Goal: Information Seeking & Learning: Understand process/instructions

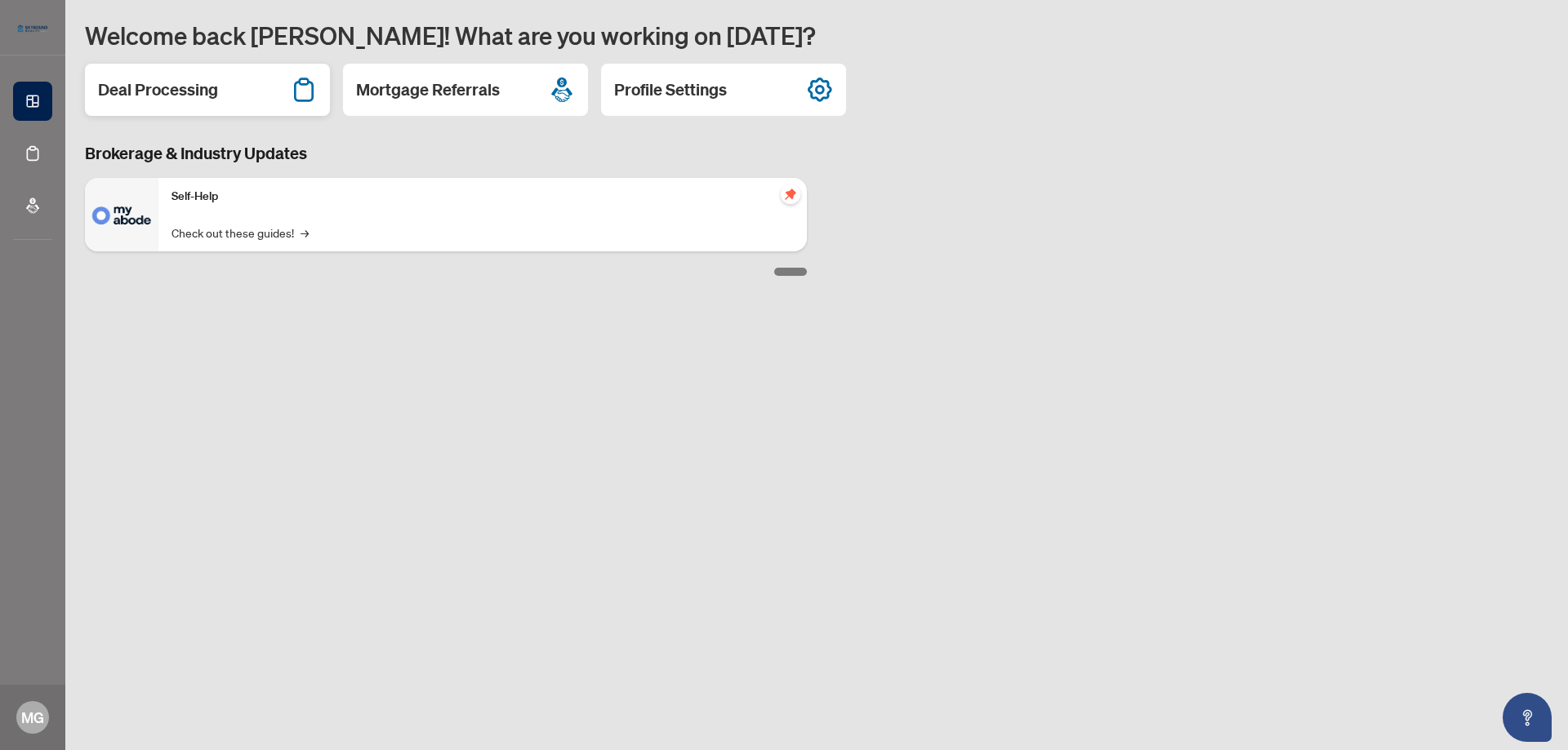
click at [301, 89] on icon at bounding box center [304, 90] width 26 height 26
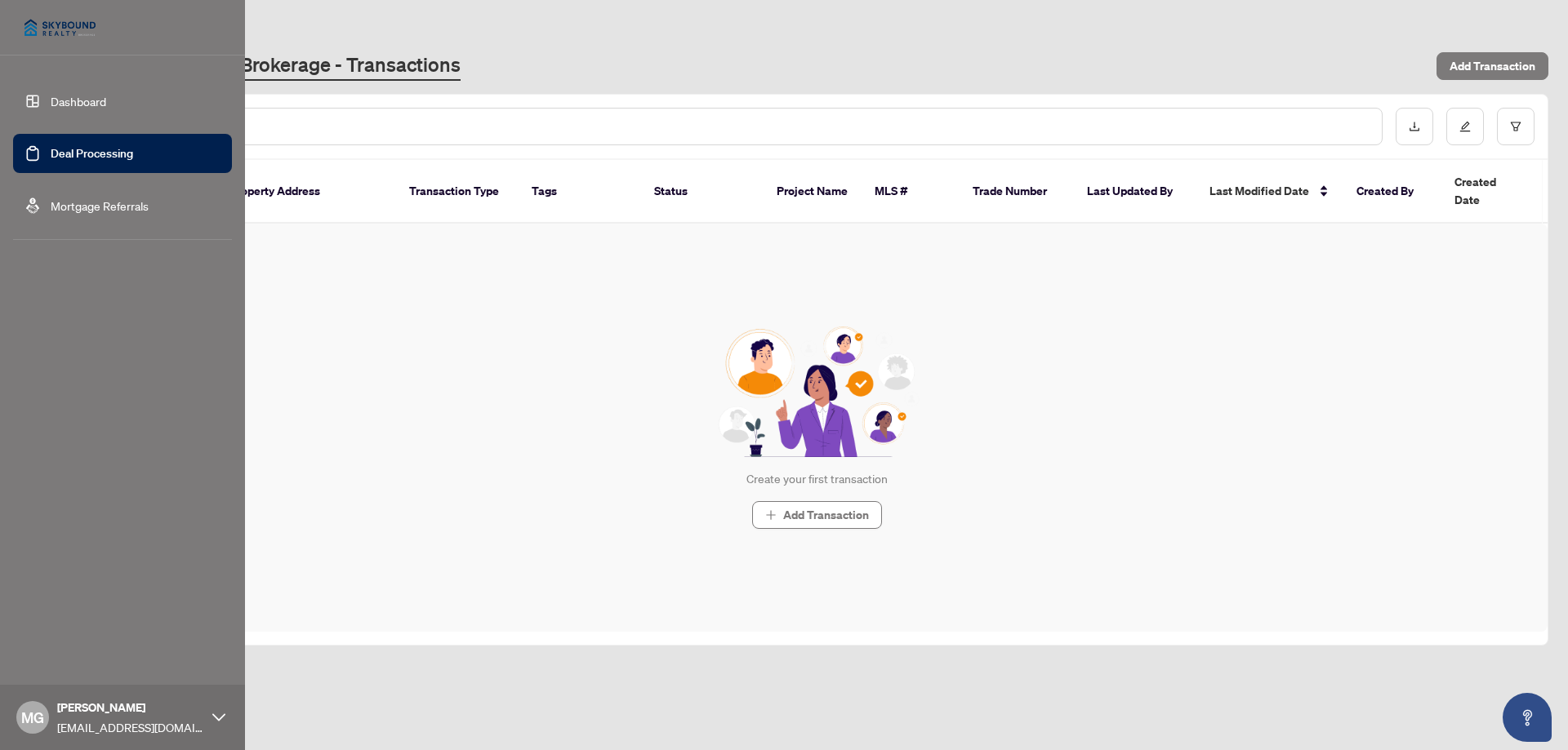
click at [50, 97] on link "Dashboard" at bounding box center [78, 101] width 56 height 15
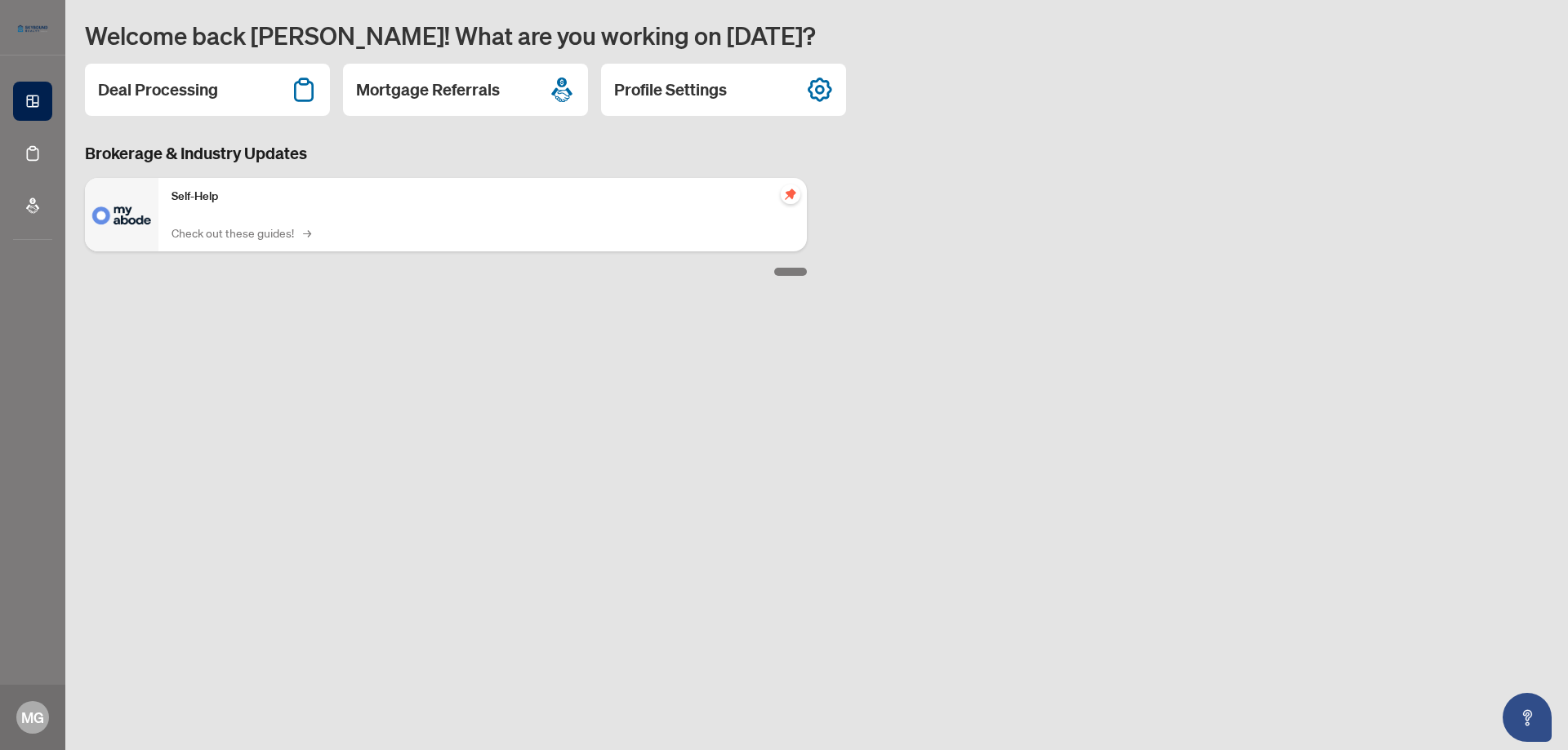
click at [277, 235] on link "Check out these guides! →" at bounding box center [239, 232] width 137 height 18
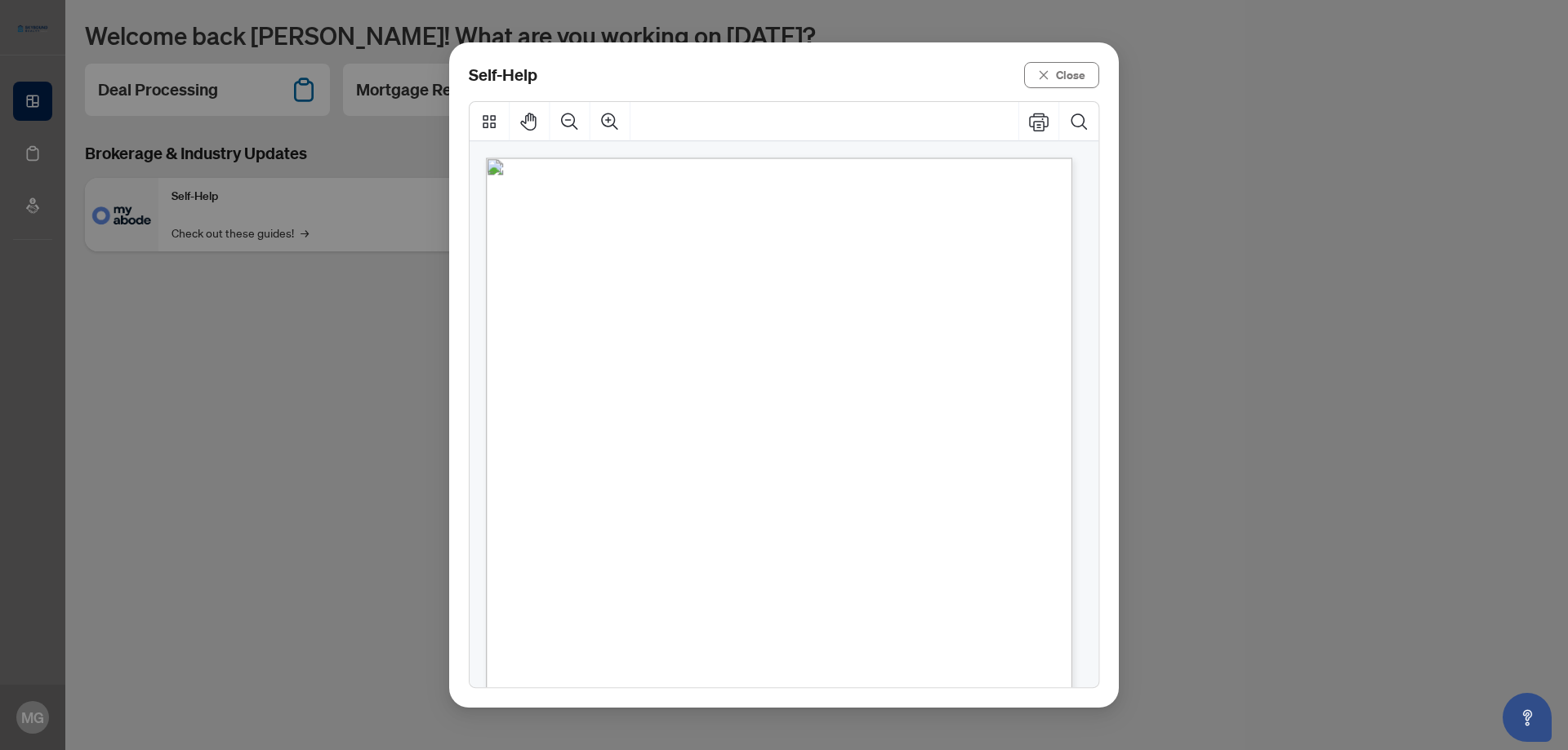
click at [778, 411] on span "How to action transaction requirements" at bounding box center [723, 411] width 266 height 18
click at [1069, 70] on span "Close" at bounding box center [1070, 76] width 29 height 26
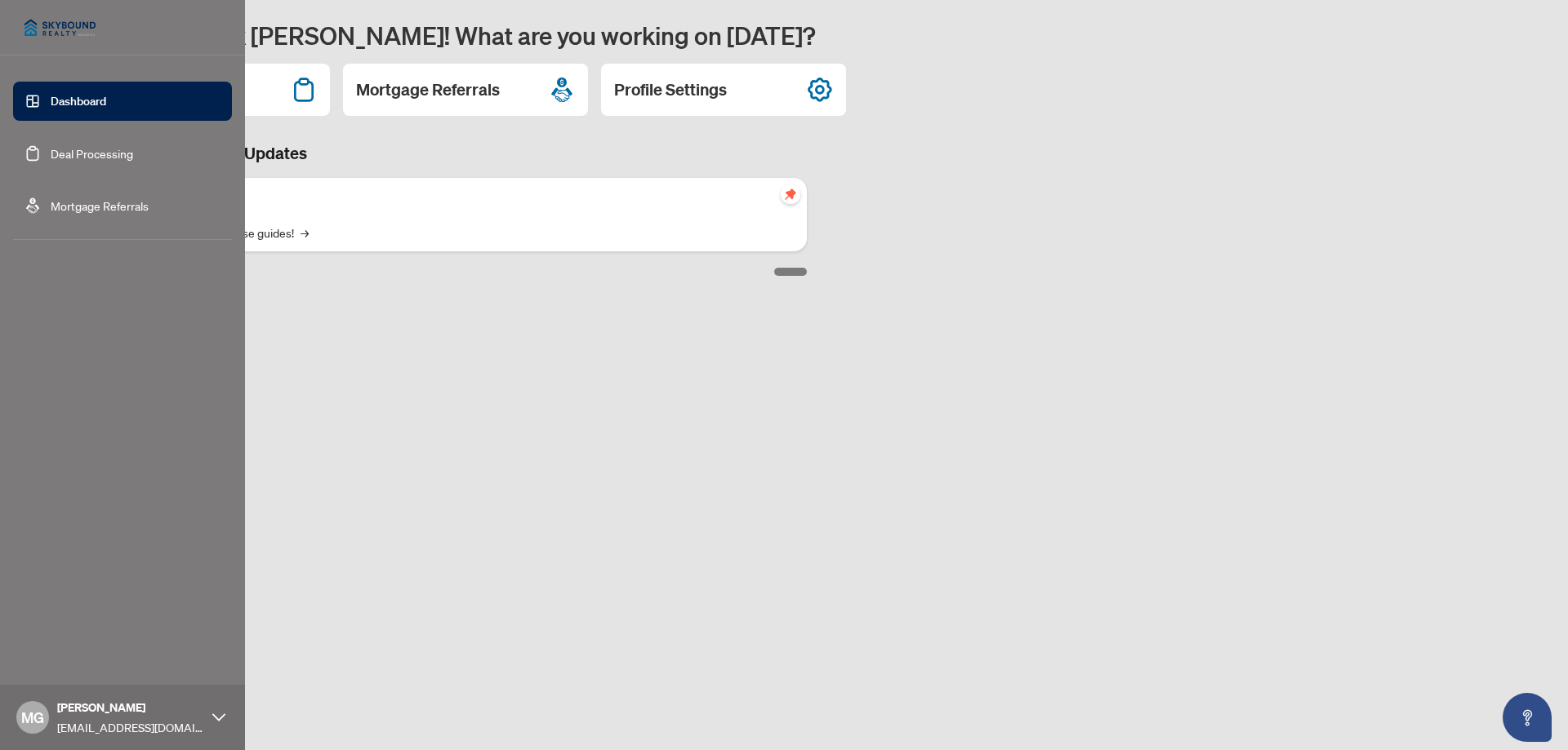
click at [90, 153] on link "Deal Processing" at bounding box center [91, 153] width 82 height 15
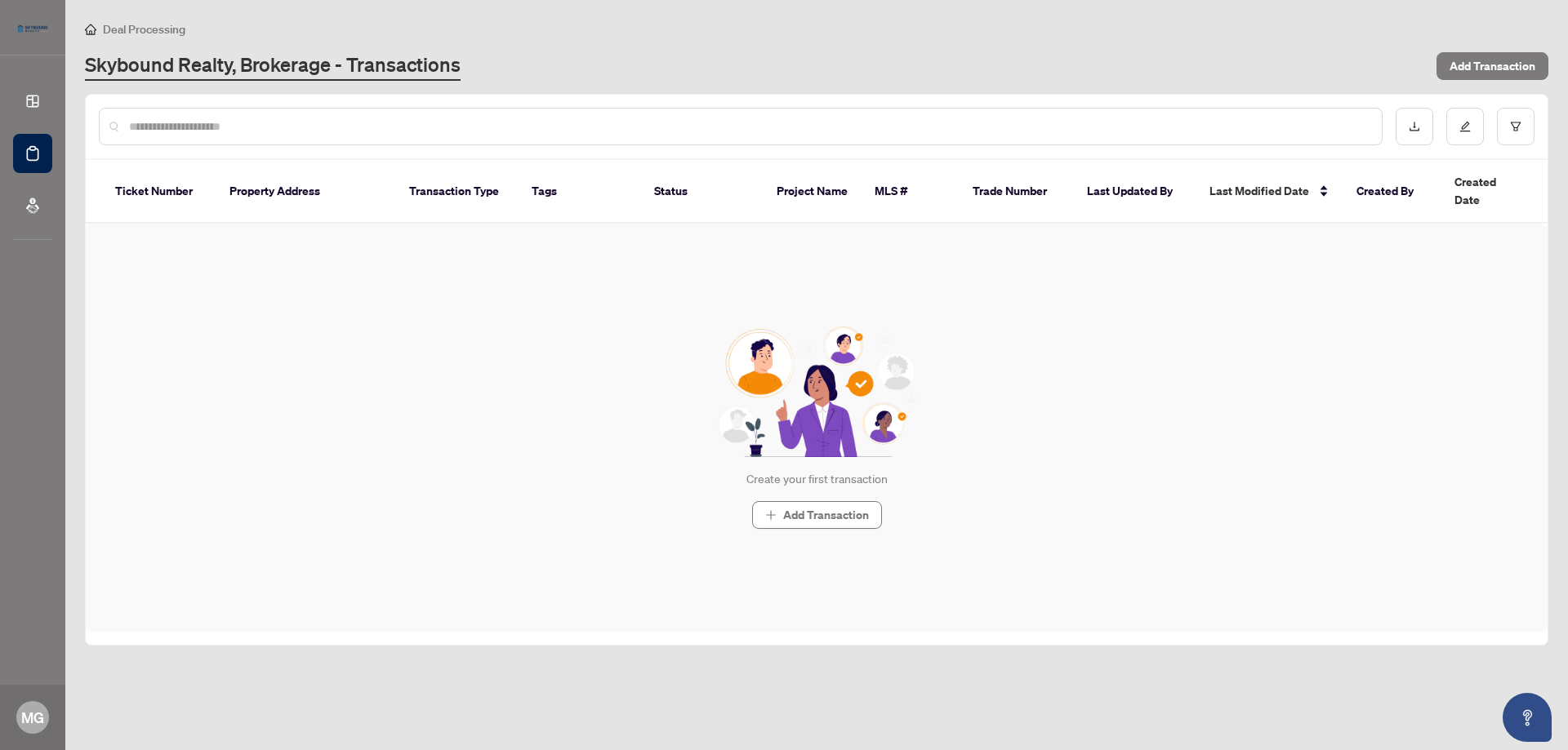
click at [461, 191] on th "Transaction Type" at bounding box center [456, 191] width 122 height 63
click at [467, 183] on th "Transaction Type" at bounding box center [456, 191] width 122 height 63
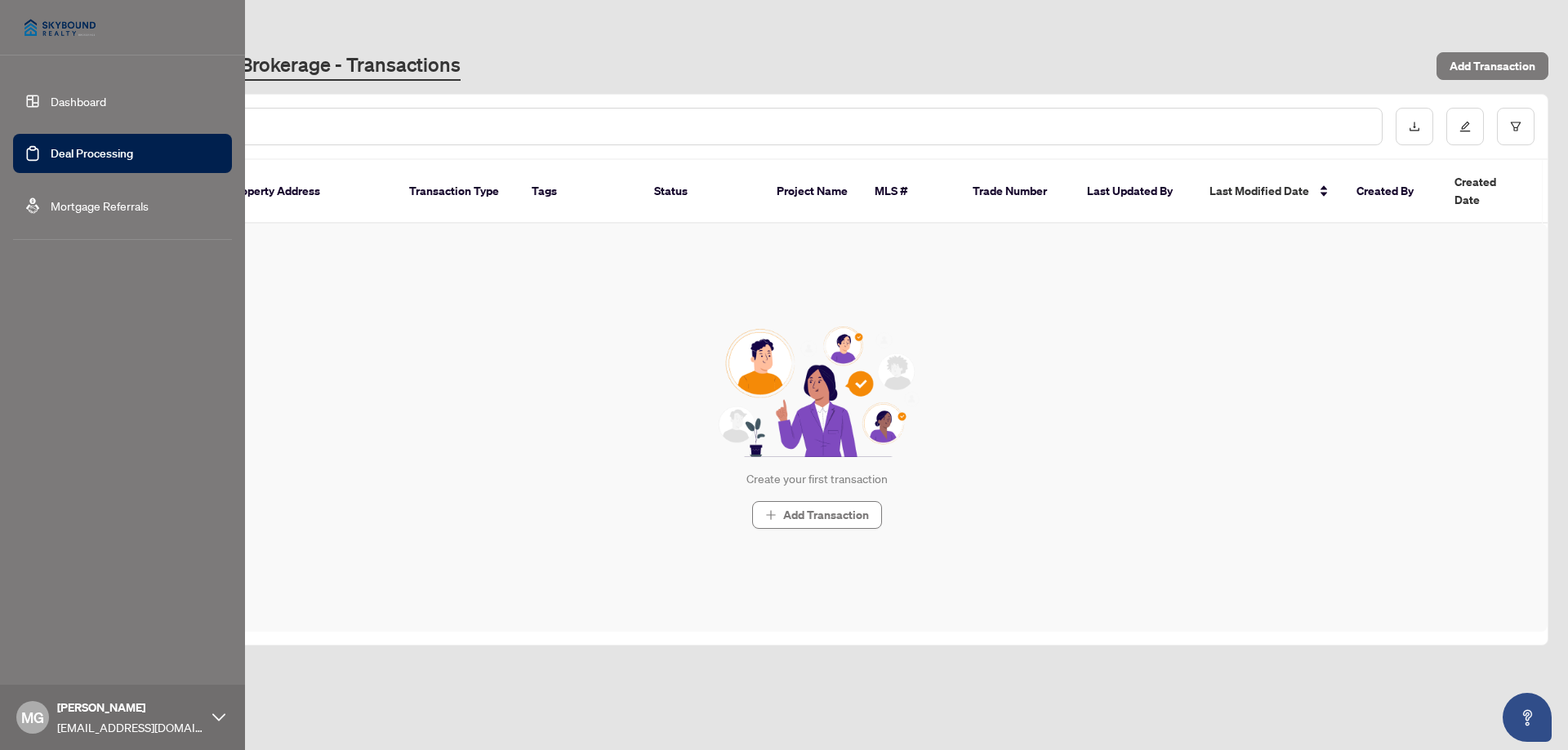
click at [68, 96] on link "Dashboard" at bounding box center [78, 101] width 56 height 15
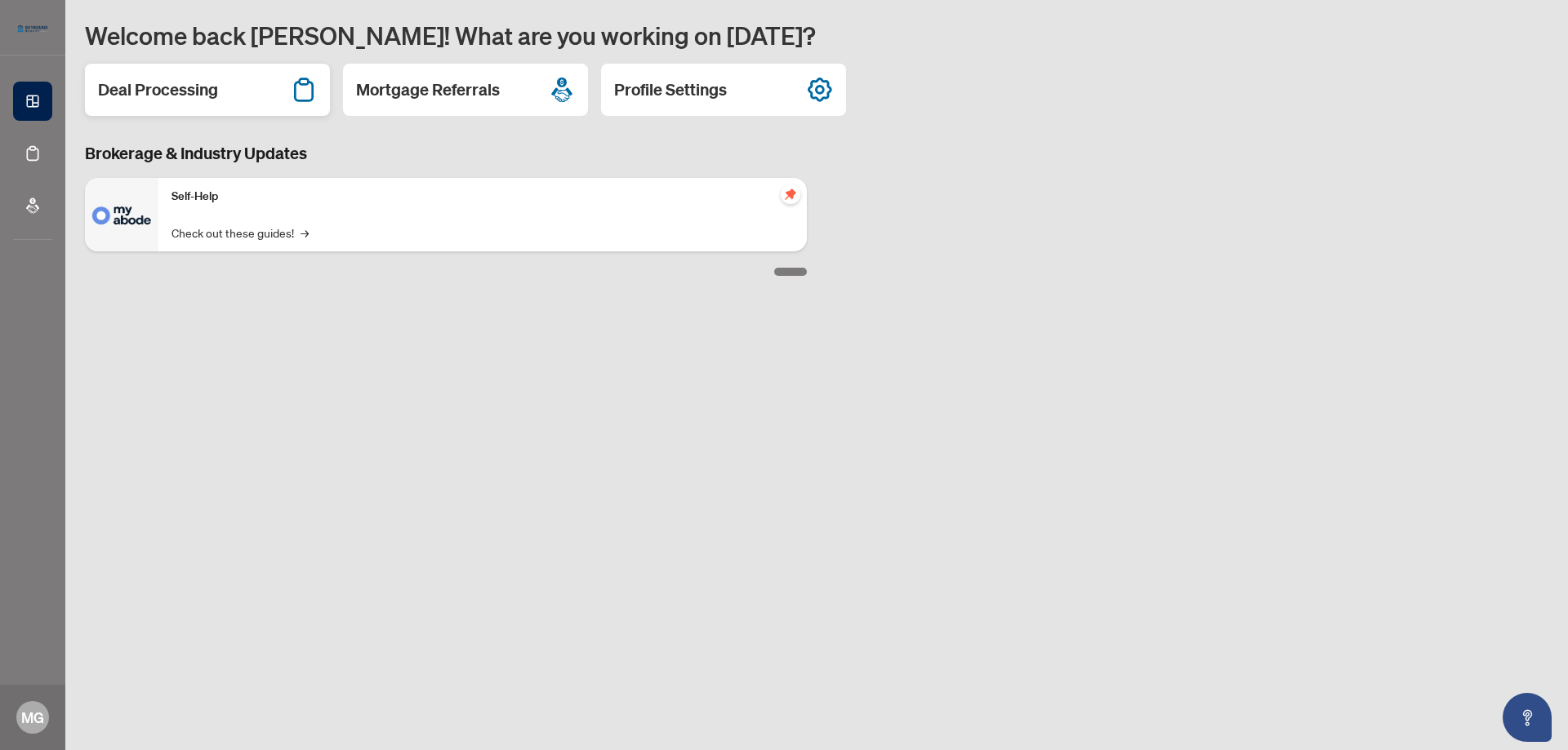
click at [203, 91] on h2 "Deal Processing" at bounding box center [158, 90] width 120 height 23
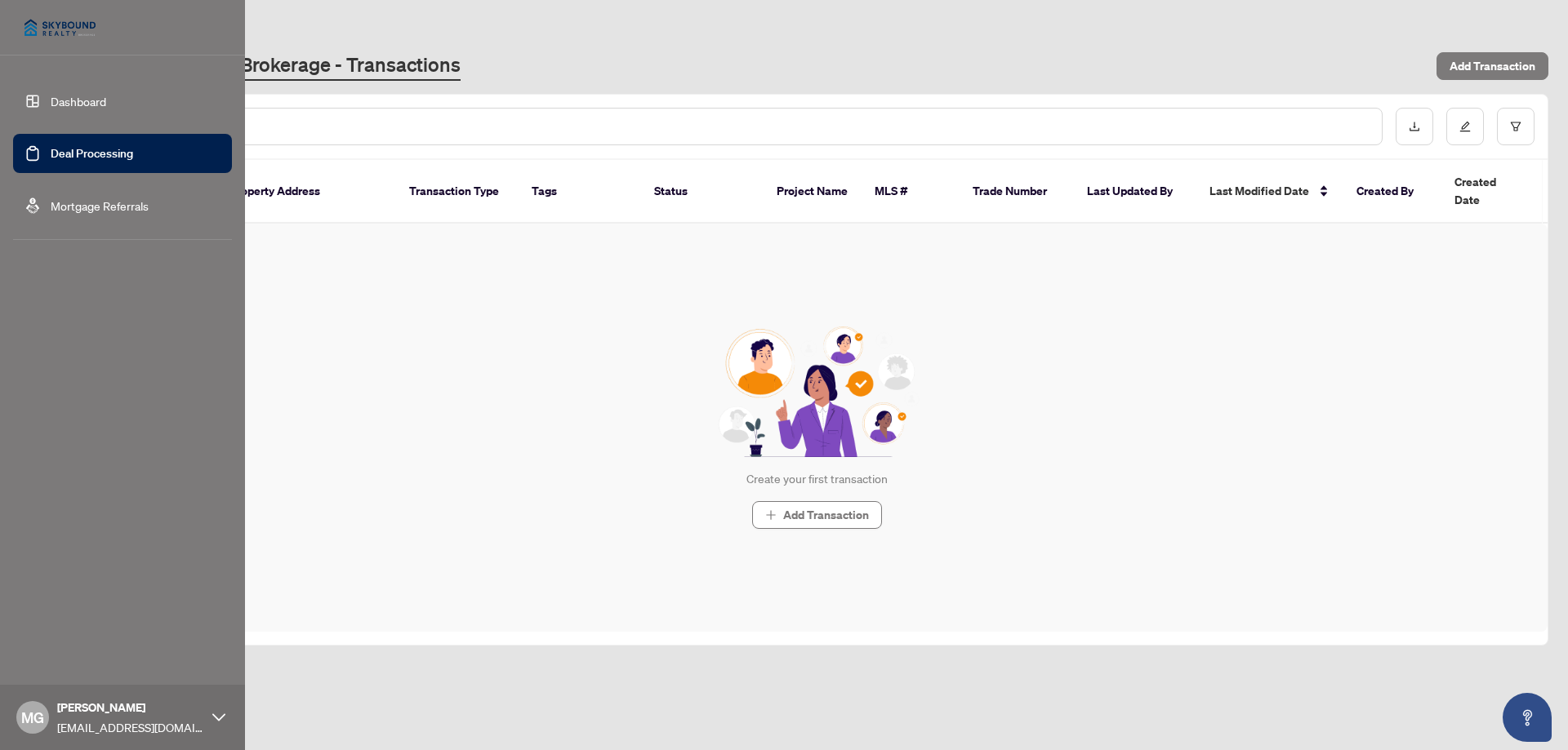
click at [55, 100] on link "Dashboard" at bounding box center [78, 101] width 56 height 15
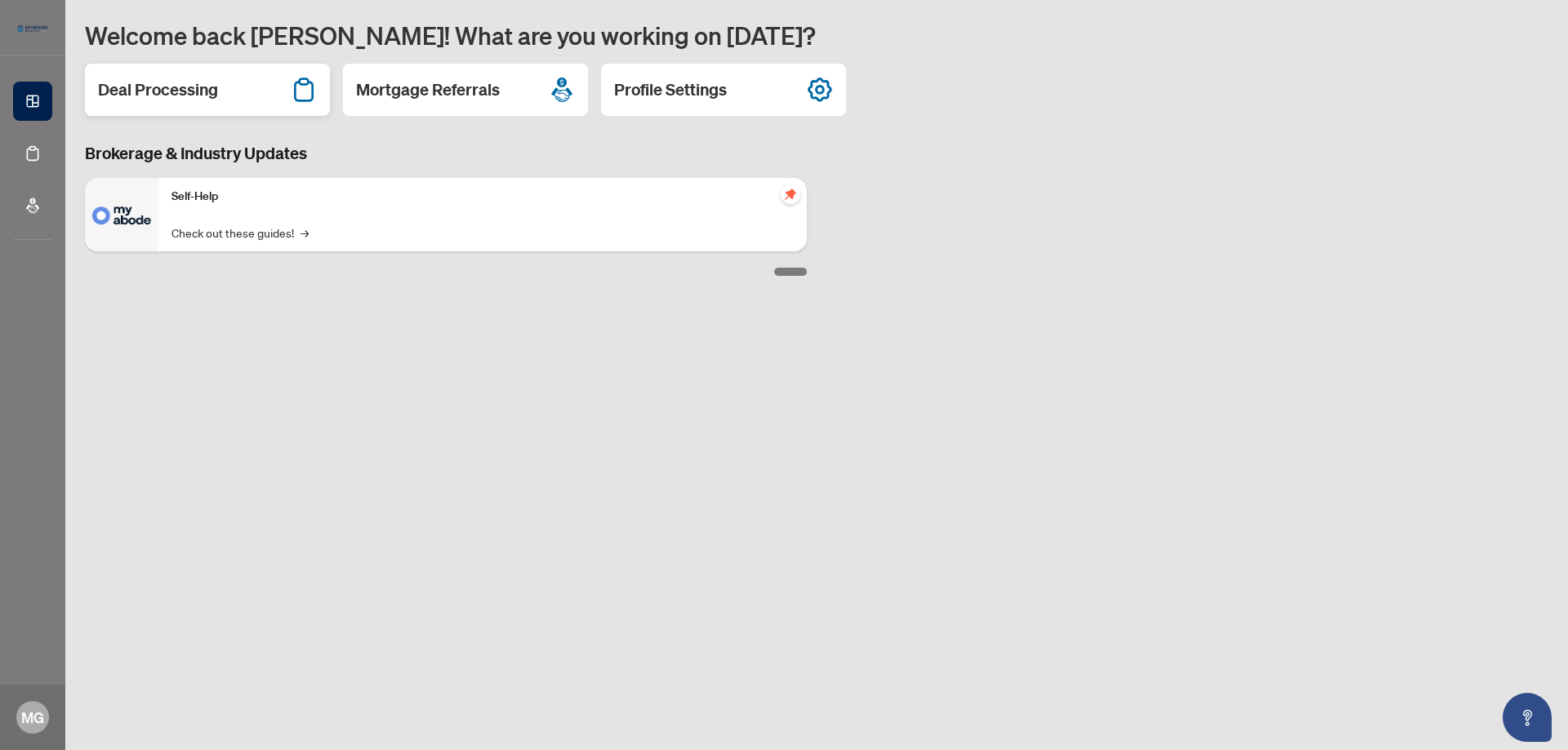
click at [308, 100] on icon at bounding box center [304, 89] width 20 height 24
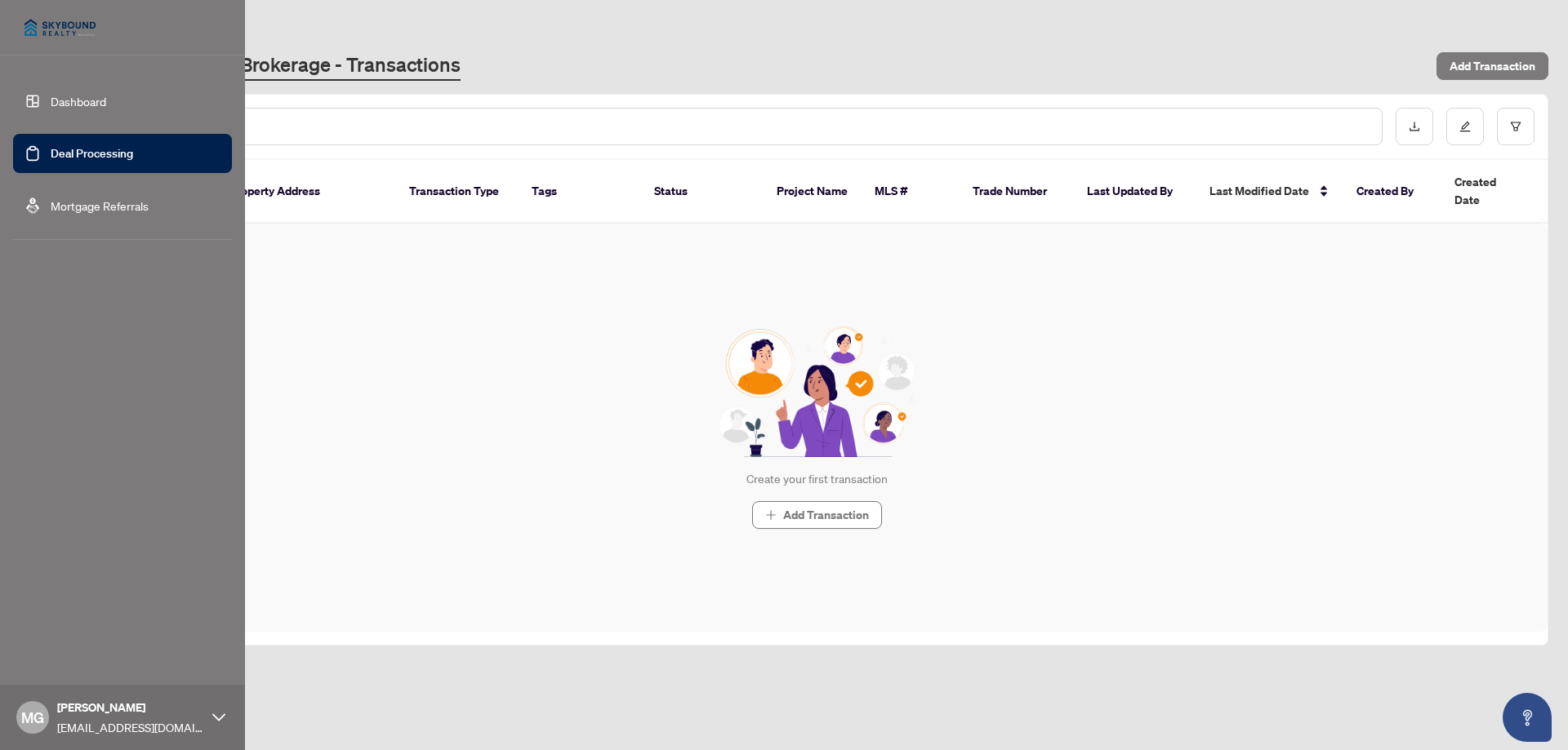
click at [50, 94] on link "Dashboard" at bounding box center [78, 101] width 56 height 15
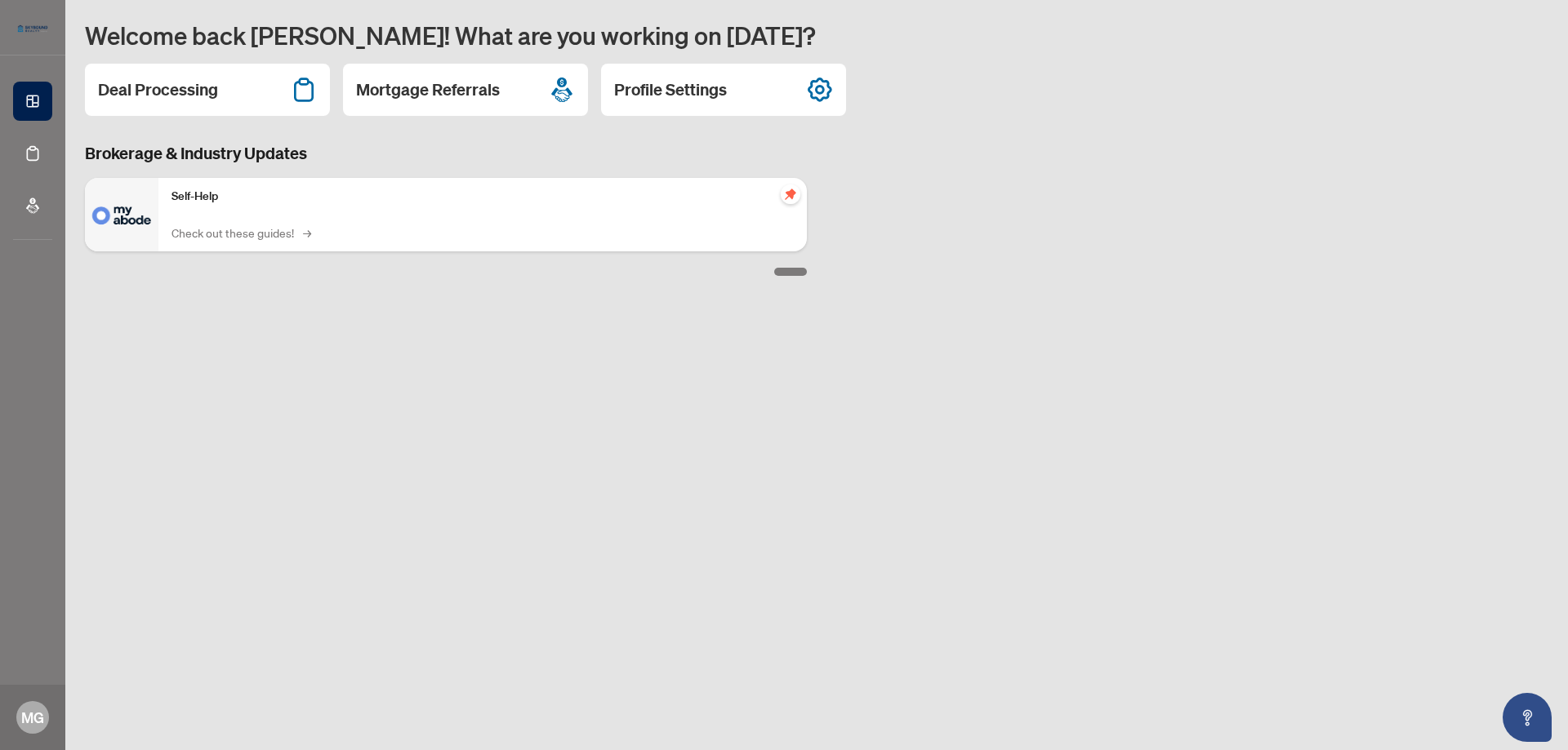
click at [244, 231] on link "Check out these guides! →" at bounding box center [239, 232] width 137 height 18
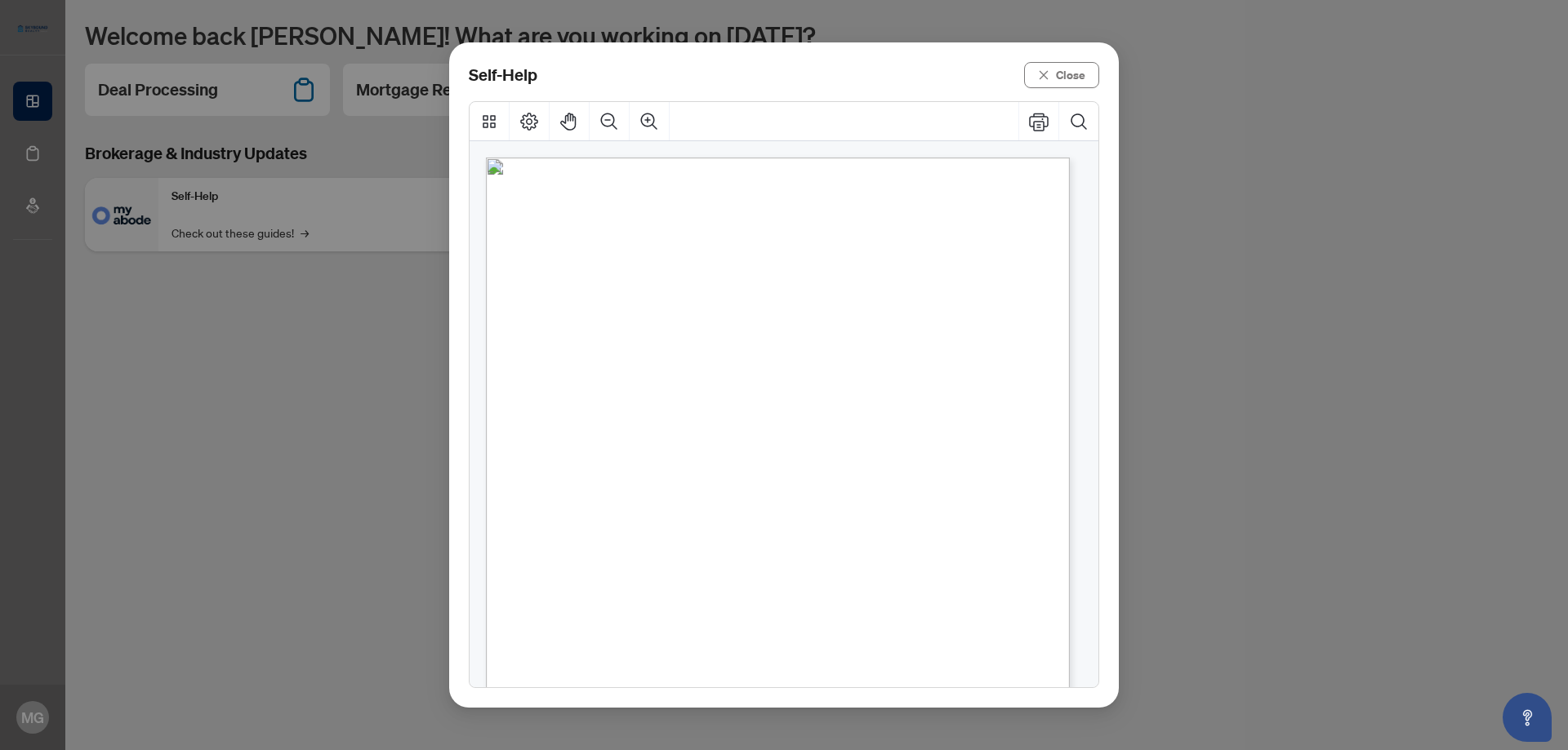
click at [766, 410] on span "How to action transaction requirements" at bounding box center [723, 410] width 266 height 18
